Goal: Find specific page/section: Find specific page/section

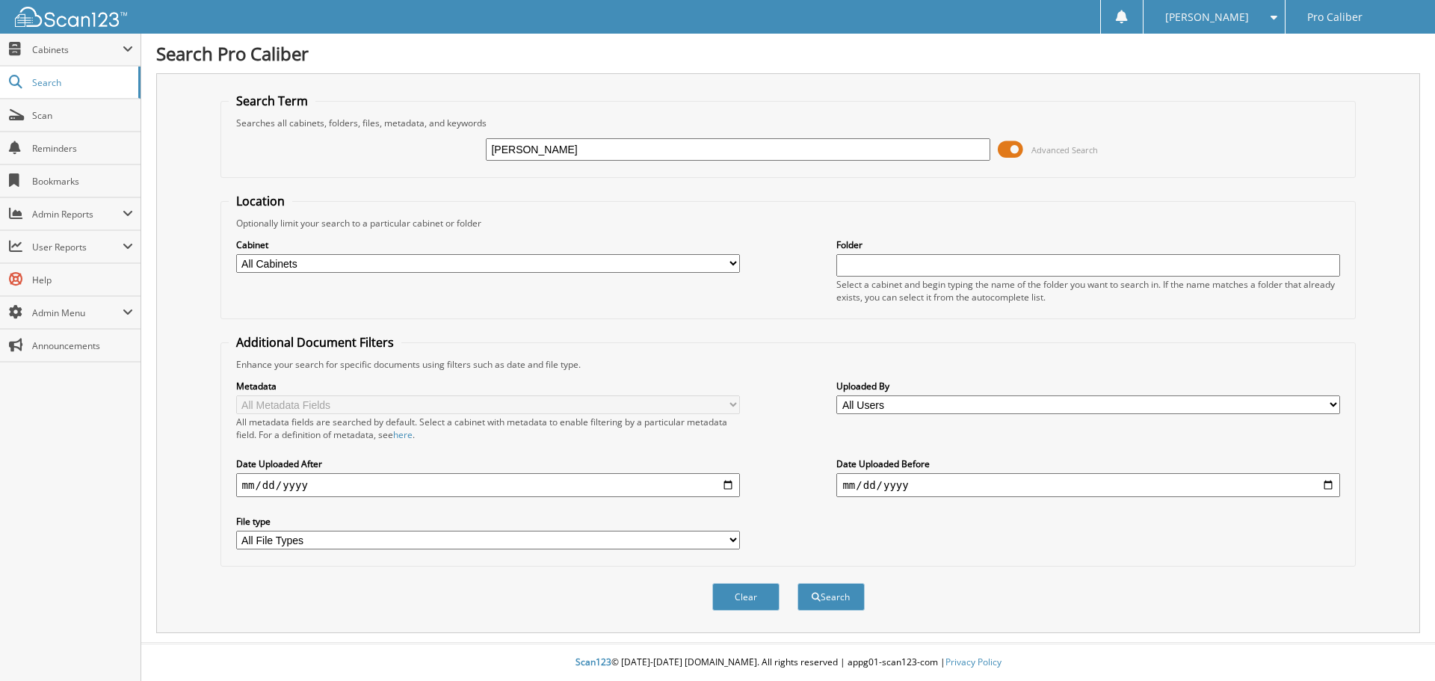
type input "[PERSON_NAME]"
click at [797, 583] on button "Search" at bounding box center [830, 597] width 67 height 28
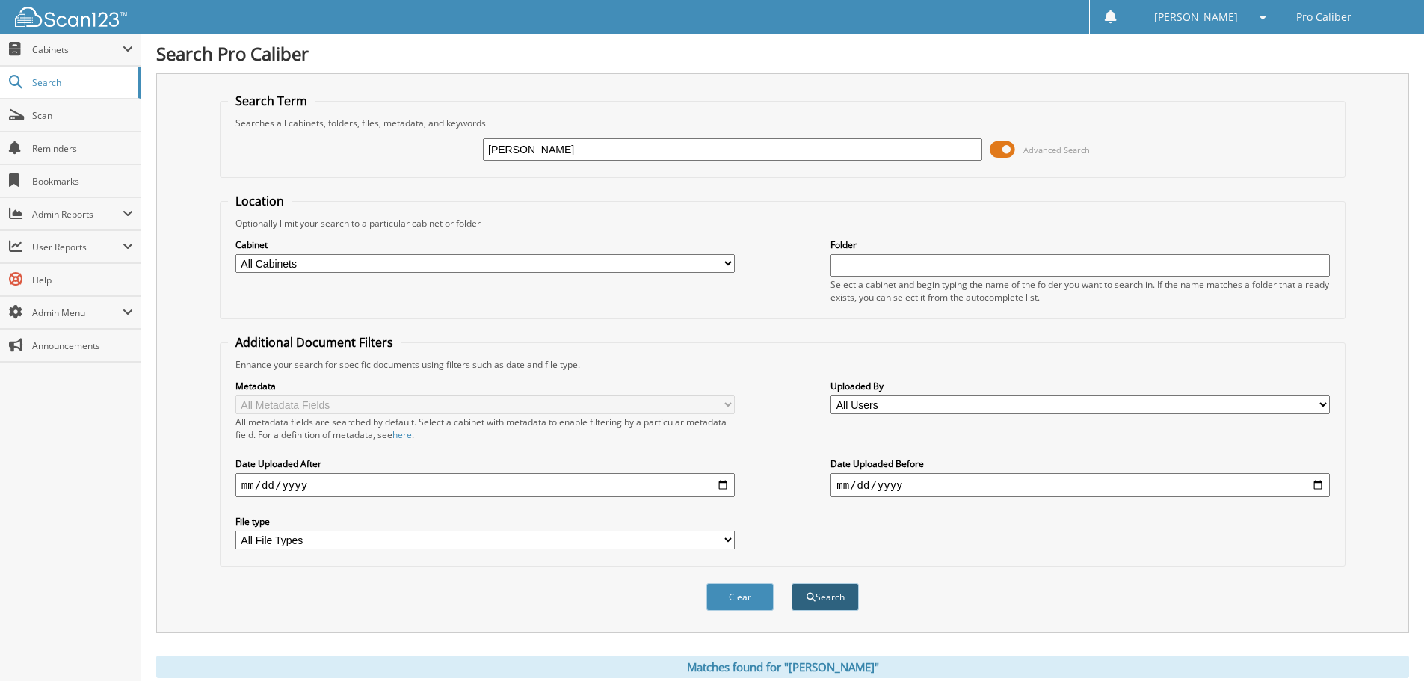
click at [811, 601] on span "submit" at bounding box center [810, 597] width 9 height 9
click at [925, 265] on input "text" at bounding box center [1079, 265] width 499 height 22
click at [49, 49] on span "Cabinets" at bounding box center [77, 49] width 90 height 13
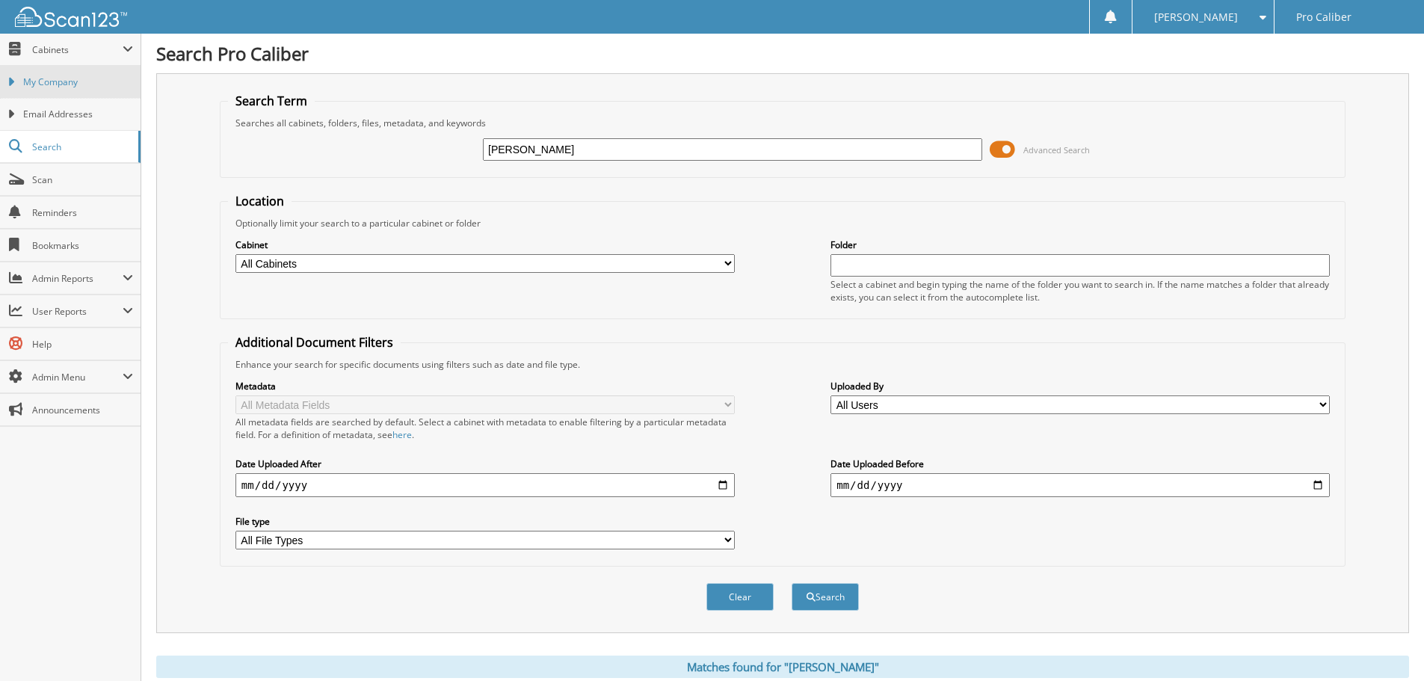
click at [58, 86] on span "My Company" at bounding box center [78, 81] width 110 height 13
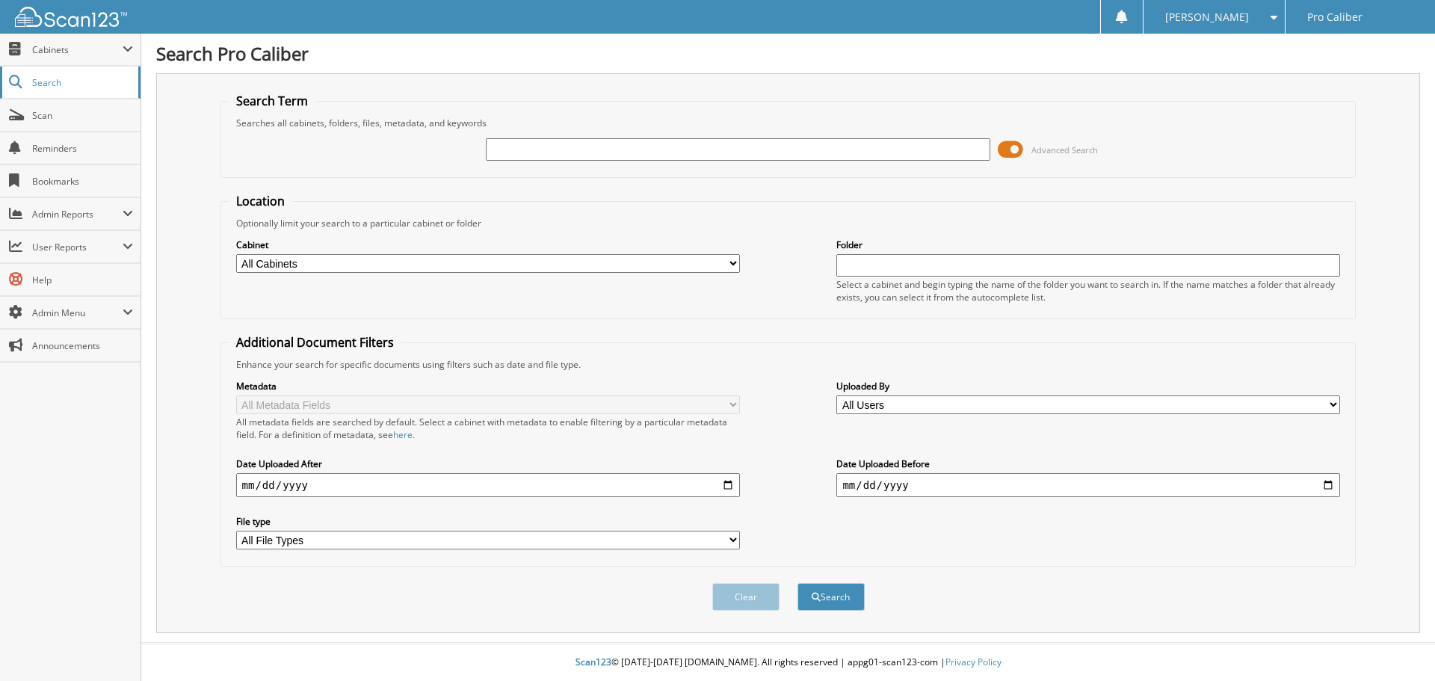
click at [56, 90] on link "Search" at bounding box center [70, 83] width 140 height 32
type input "[PERSON_NAME]"
click at [881, 260] on input "text" at bounding box center [1088, 265] width 504 height 22
type input "VAN - ACCOUNTS PAYABLE"
click at [832, 595] on button "Search" at bounding box center [830, 597] width 67 height 28
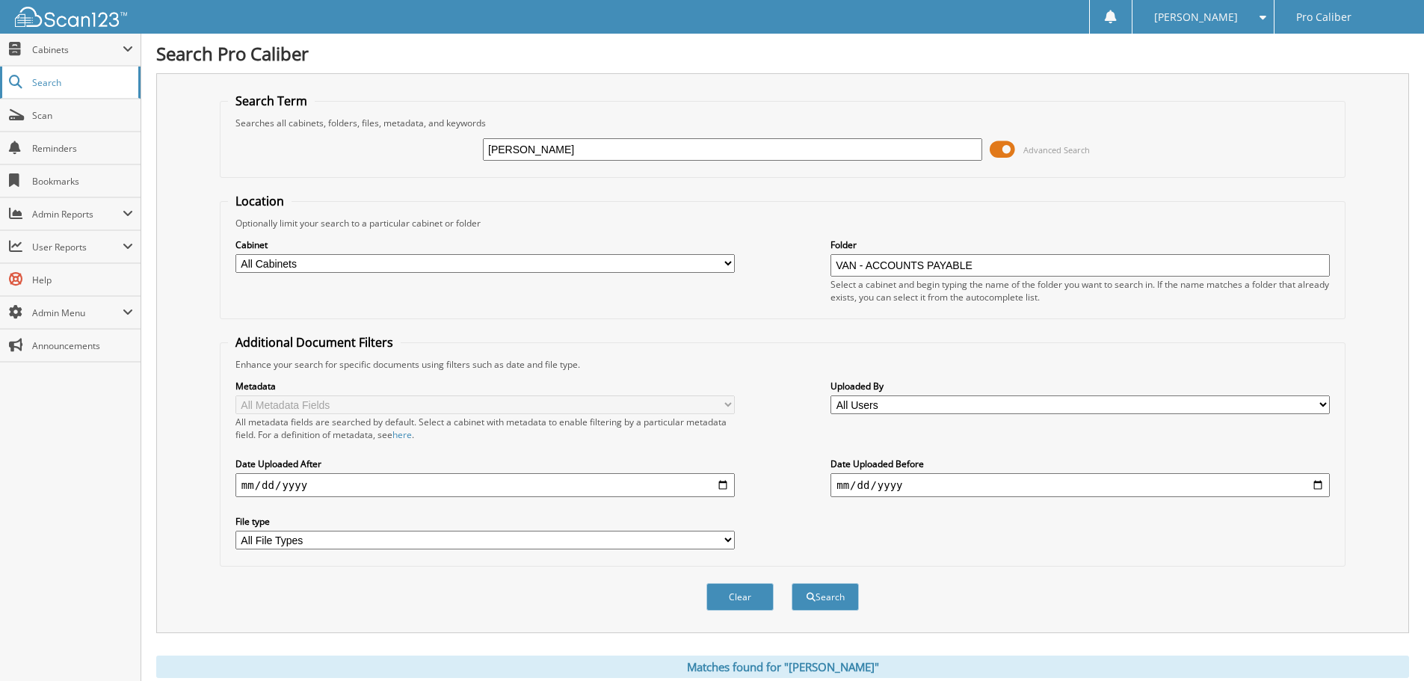
click at [54, 87] on span "Search" at bounding box center [81, 82] width 99 height 13
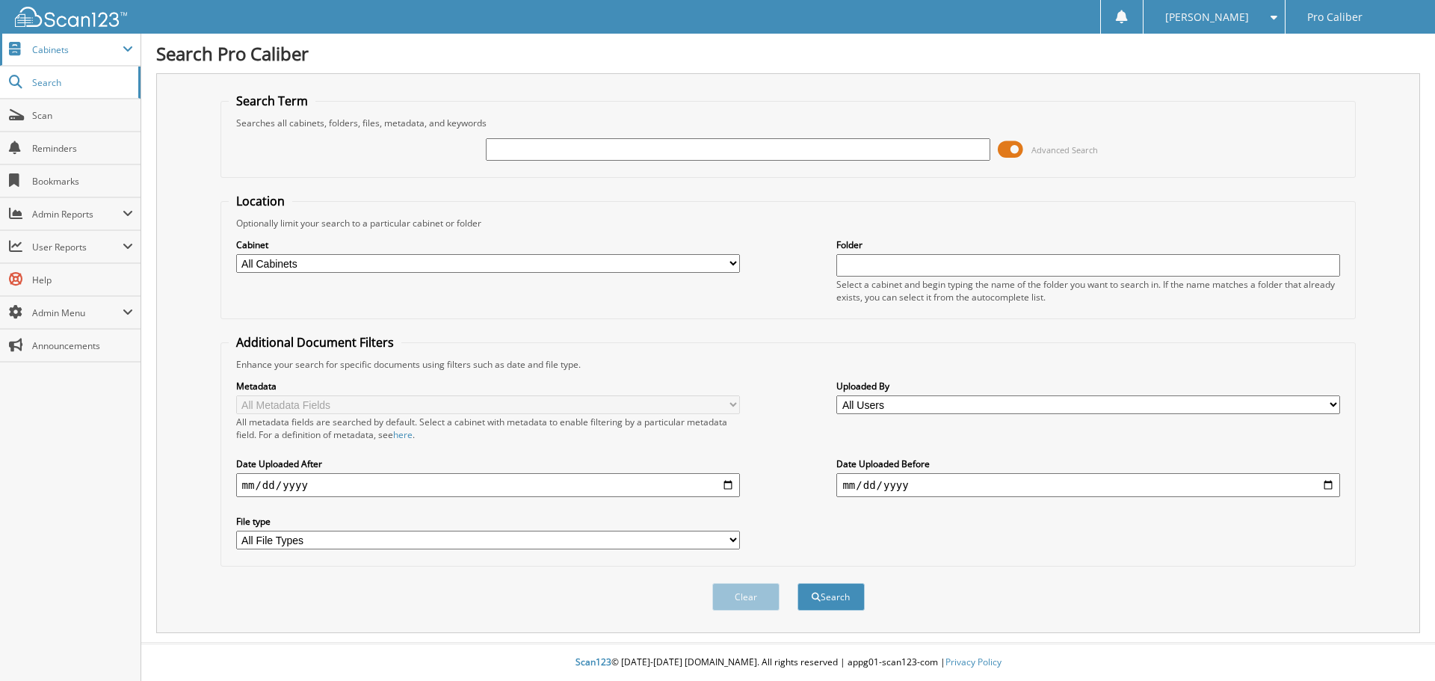
click at [63, 58] on span "Cabinets" at bounding box center [70, 50] width 140 height 32
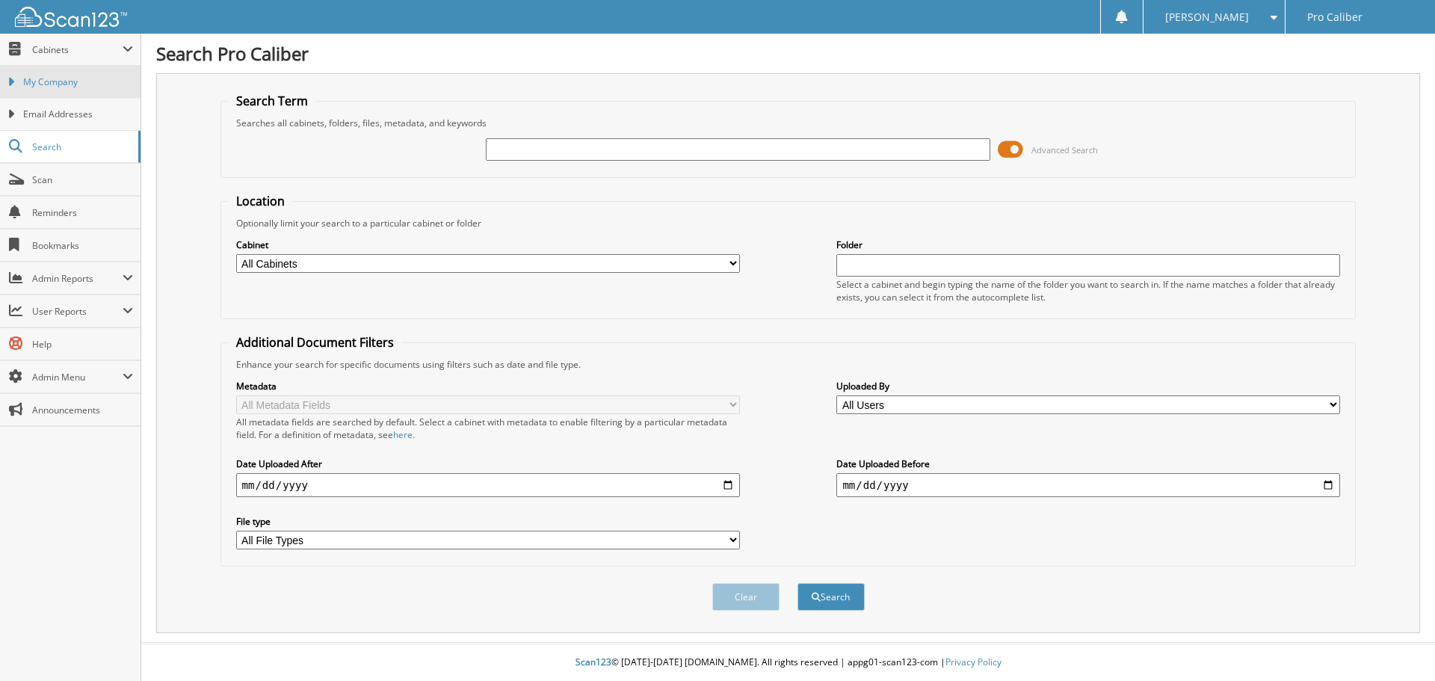
click at [68, 84] on span "My Company" at bounding box center [78, 81] width 110 height 13
